Goal: Information Seeking & Learning: Learn about a topic

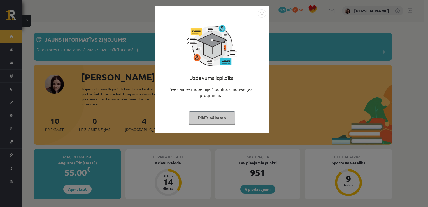
click at [202, 118] on button "Pildīt nākamo" at bounding box center [212, 117] width 46 height 13
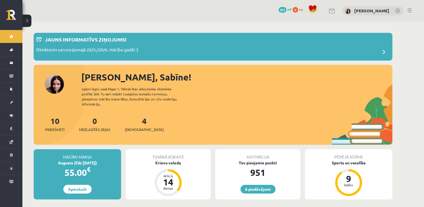
click at [373, 8] on div "Sabīne Kūkoja" at bounding box center [372, 11] width 61 height 10
click at [373, 9] on link "Sabīne Kūkoja" at bounding box center [371, 11] width 35 height 6
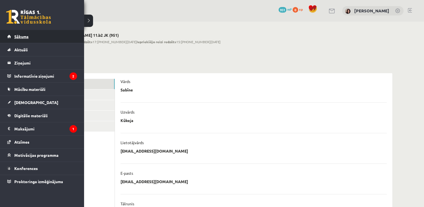
click at [20, 35] on span "Sākums" at bounding box center [21, 36] width 14 height 5
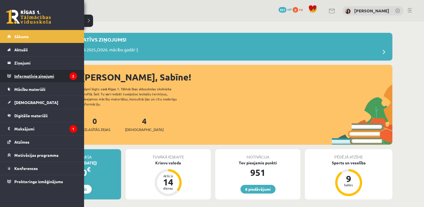
click at [35, 73] on legend "Informatīvie ziņojumi 2" at bounding box center [45, 75] width 63 height 13
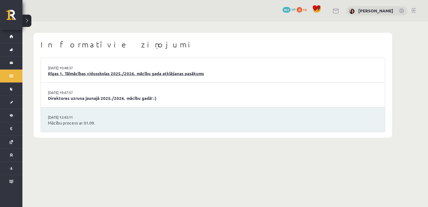
click at [135, 75] on link "Rīgas 1. Tālmācības vidusskolas 2025./2026. mācību gada atklāšanas pasākums" at bounding box center [213, 73] width 330 height 6
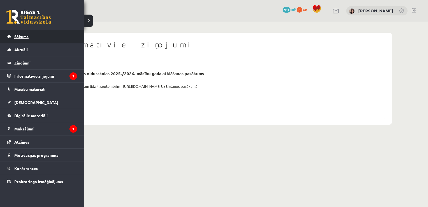
click at [13, 32] on link "Sākums" at bounding box center [42, 36] width 70 height 13
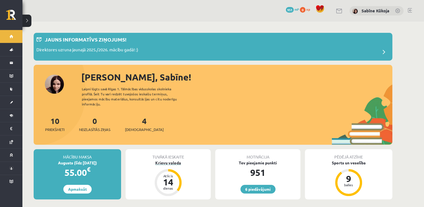
click at [168, 160] on div "Krievu valoda" at bounding box center [167, 163] width 85 height 6
